Goal: Use online tool/utility: Utilize a website feature to perform a specific function

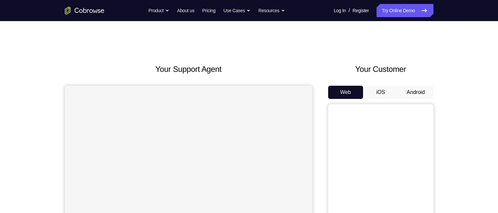
click at [417, 92] on button "Android" at bounding box center [415, 92] width 35 height 13
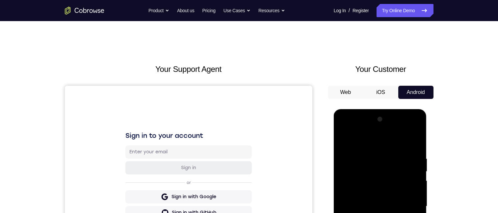
scroll to position [66, 0]
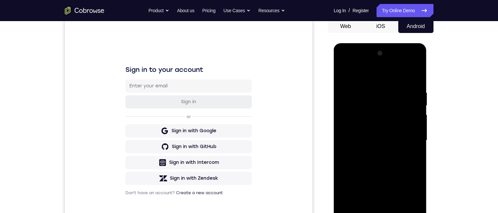
click at [380, 212] on div at bounding box center [380, 140] width 83 height 184
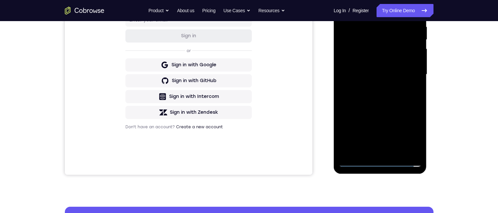
click at [379, 161] on div at bounding box center [380, 74] width 83 height 184
click at [408, 132] on div at bounding box center [380, 74] width 83 height 184
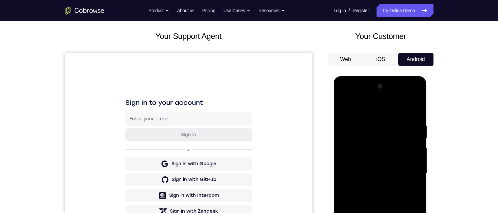
click at [345, 93] on div at bounding box center [380, 173] width 83 height 184
click at [368, 135] on div at bounding box center [380, 173] width 83 height 184
click at [364, 139] on div at bounding box center [380, 173] width 83 height 184
click at [376, 152] on div at bounding box center [380, 173] width 83 height 184
click at [375, 149] on div at bounding box center [380, 173] width 83 height 184
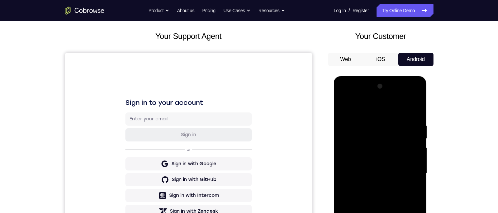
scroll to position [132, 0]
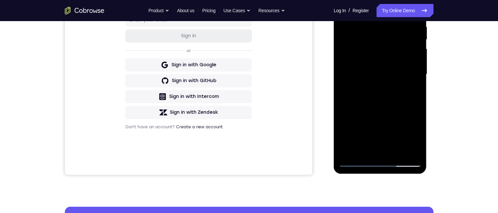
click at [355, 71] on div at bounding box center [380, 74] width 83 height 184
click at [366, 50] on div at bounding box center [380, 74] width 83 height 184
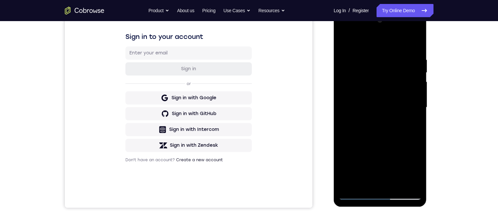
click at [375, 87] on div at bounding box center [380, 107] width 83 height 184
click at [374, 88] on div at bounding box center [380, 107] width 83 height 184
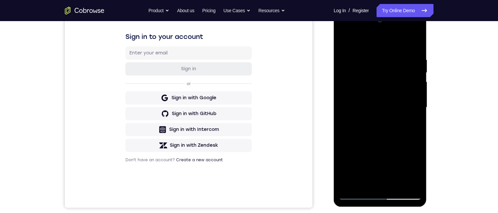
click at [371, 94] on div at bounding box center [380, 107] width 83 height 184
click at [364, 88] on div at bounding box center [380, 107] width 83 height 184
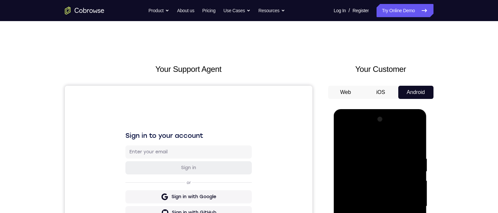
scroll to position [33, 0]
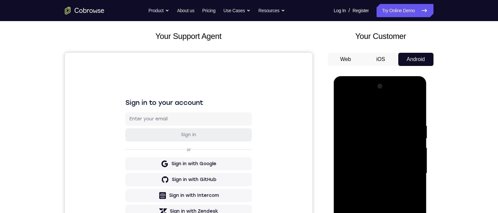
click at [344, 94] on div at bounding box center [380, 173] width 83 height 184
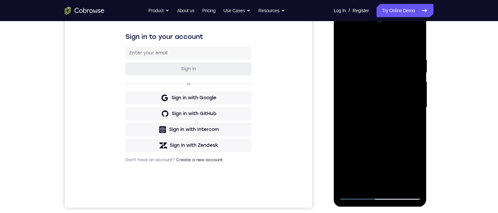
click at [355, 69] on div at bounding box center [380, 107] width 83 height 184
click at [373, 86] on div at bounding box center [380, 107] width 83 height 184
click at [371, 126] on div at bounding box center [380, 107] width 83 height 184
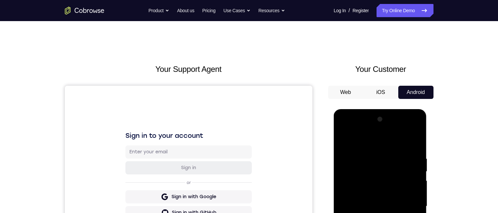
scroll to position [2, 0]
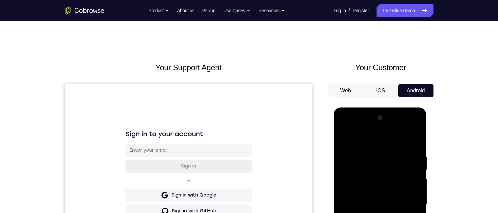
drag, startPoint x: 385, startPoint y: 203, endPoint x: 765, endPoint y: 284, distance: 388.2
click at [385, 212] on div at bounding box center [380, 204] width 83 height 184
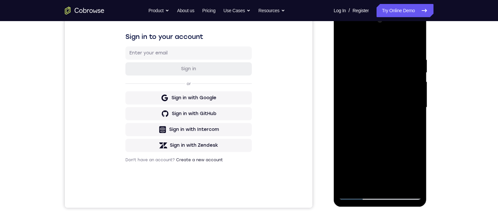
click at [384, 54] on div at bounding box center [380, 107] width 83 height 184
click at [383, 55] on div at bounding box center [380, 107] width 83 height 184
drag, startPoint x: 380, startPoint y: 102, endPoint x: 384, endPoint y: 103, distance: 4.4
click at [380, 103] on div at bounding box center [380, 107] width 83 height 184
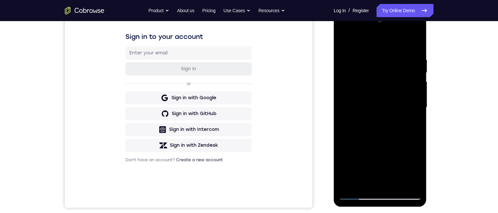
click at [417, 173] on div at bounding box center [380, 107] width 83 height 184
click at [417, 175] on div at bounding box center [380, 107] width 83 height 184
drag, startPoint x: 411, startPoint y: 175, endPoint x: 354, endPoint y: 124, distance: 76.7
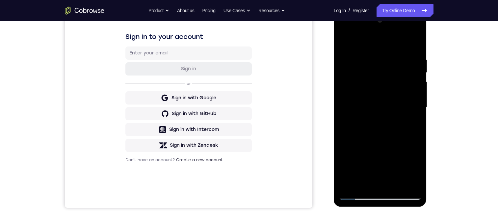
click at [354, 124] on div at bounding box center [380, 107] width 83 height 184
click at [344, 53] on div at bounding box center [380, 107] width 83 height 184
drag, startPoint x: 344, startPoint y: 53, endPoint x: 396, endPoint y: 87, distance: 62.3
click at [397, 85] on div at bounding box center [380, 107] width 83 height 184
click at [377, 146] on div at bounding box center [380, 107] width 83 height 184
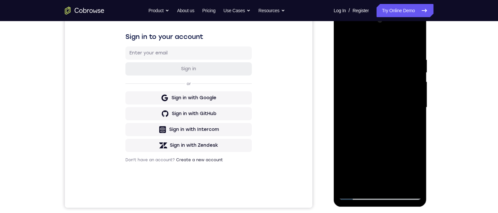
click at [378, 147] on div at bounding box center [380, 107] width 83 height 184
click at [417, 170] on div at bounding box center [380, 107] width 83 height 184
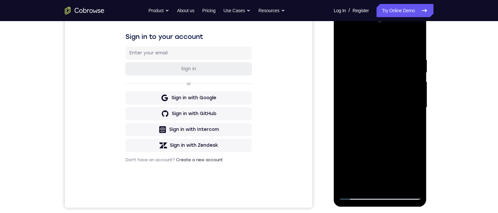
click at [414, 171] on div at bounding box center [380, 107] width 83 height 184
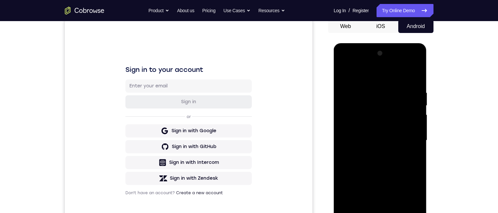
scroll to position [132, 0]
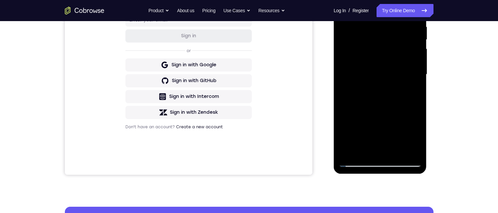
drag, startPoint x: 410, startPoint y: 113, endPoint x: 560, endPoint y: 104, distance: 149.7
click at [410, 113] on div at bounding box center [380, 74] width 83 height 184
click at [339, 131] on div at bounding box center [380, 74] width 83 height 184
click at [416, 139] on div at bounding box center [380, 74] width 83 height 184
click at [417, 141] on div at bounding box center [380, 74] width 83 height 184
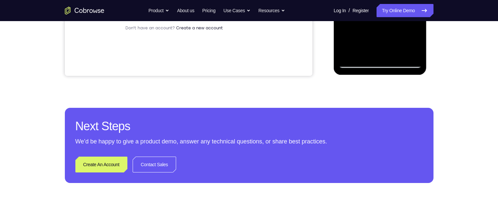
scroll to position [218, 0]
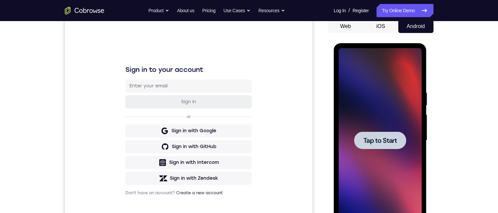
scroll to position [0, 0]
